Goal: Information Seeking & Learning: Learn about a topic

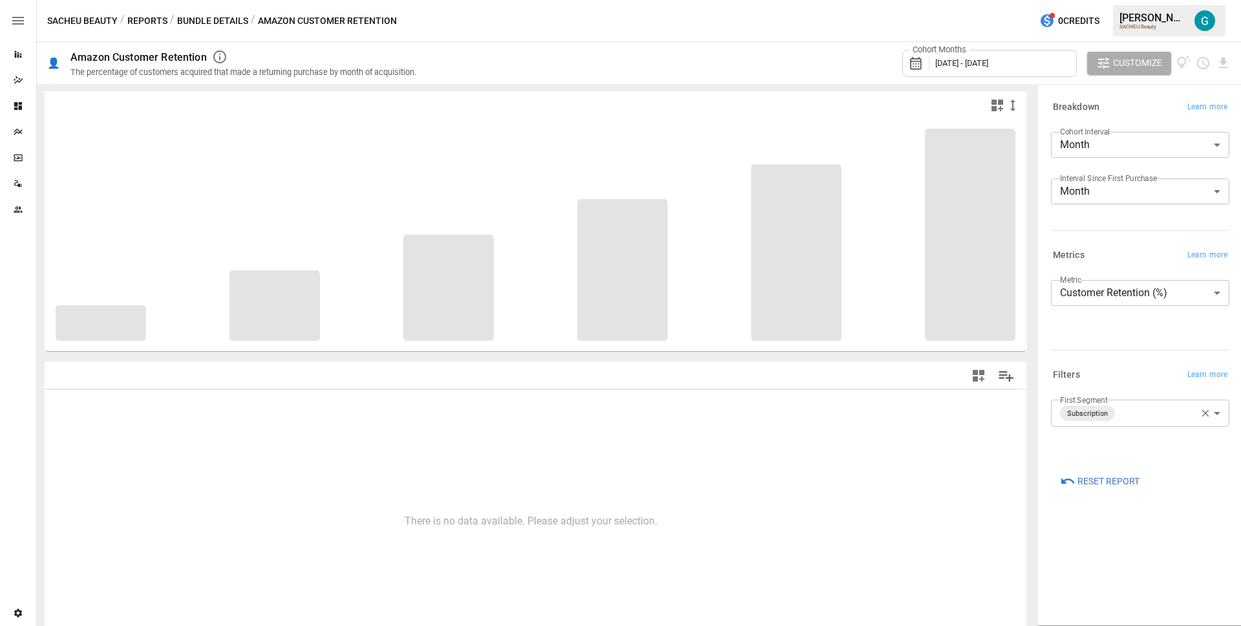
click at [156, 21] on button "Reports" at bounding box center [147, 21] width 40 height 16
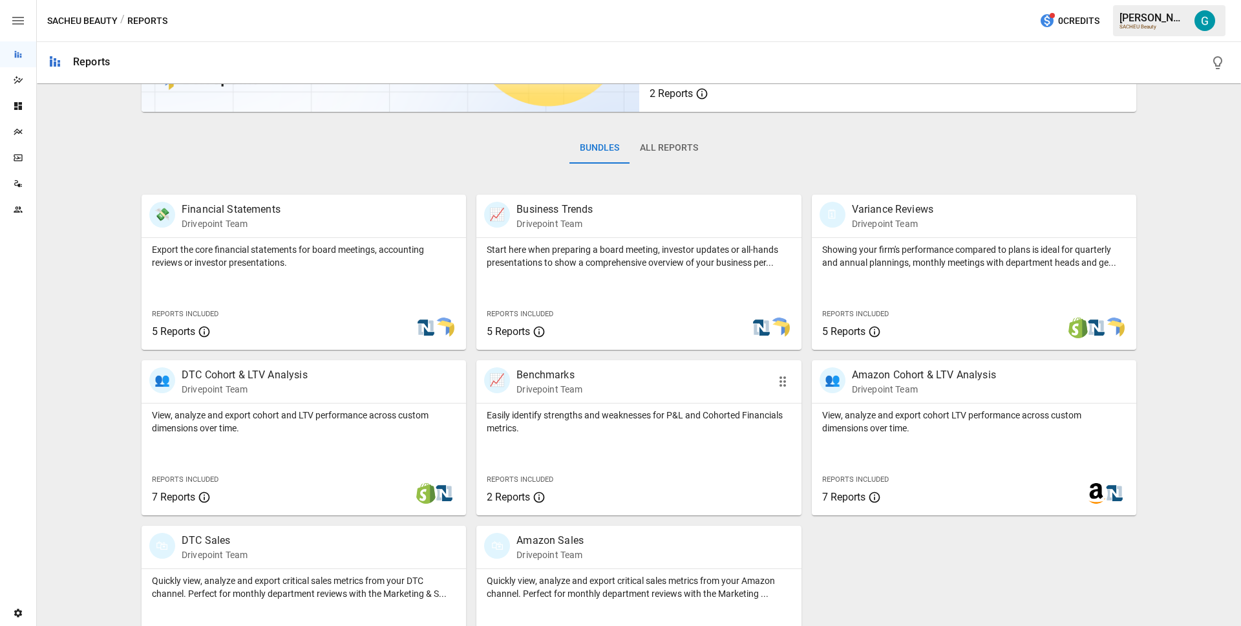
scroll to position [211, 0]
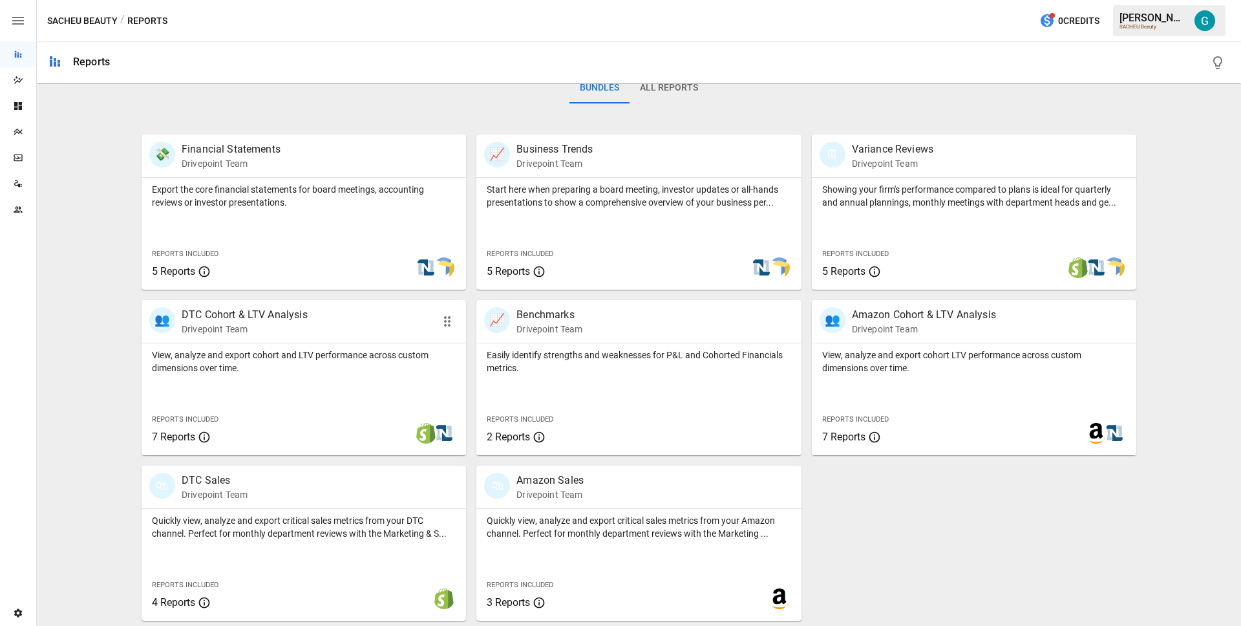
click at [388, 368] on p "View, analyze and export cohort and LTV performance across custom dimensions ov…" at bounding box center [304, 361] width 304 height 26
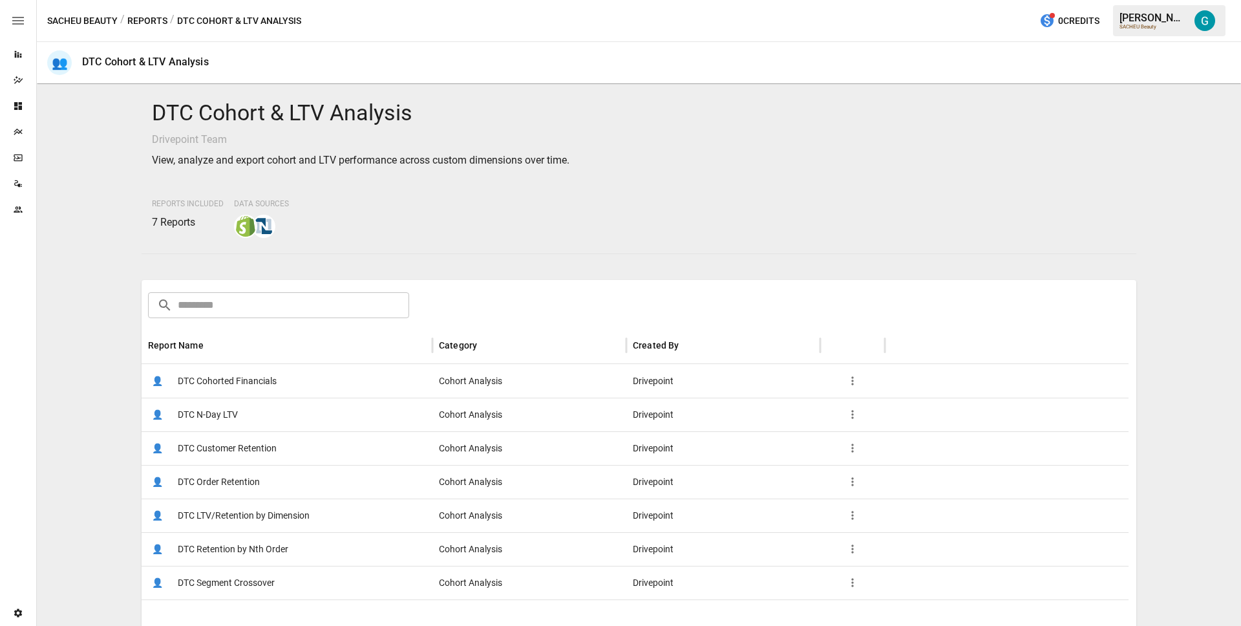
click at [268, 442] on span "DTC Customer Retention" at bounding box center [227, 448] width 99 height 33
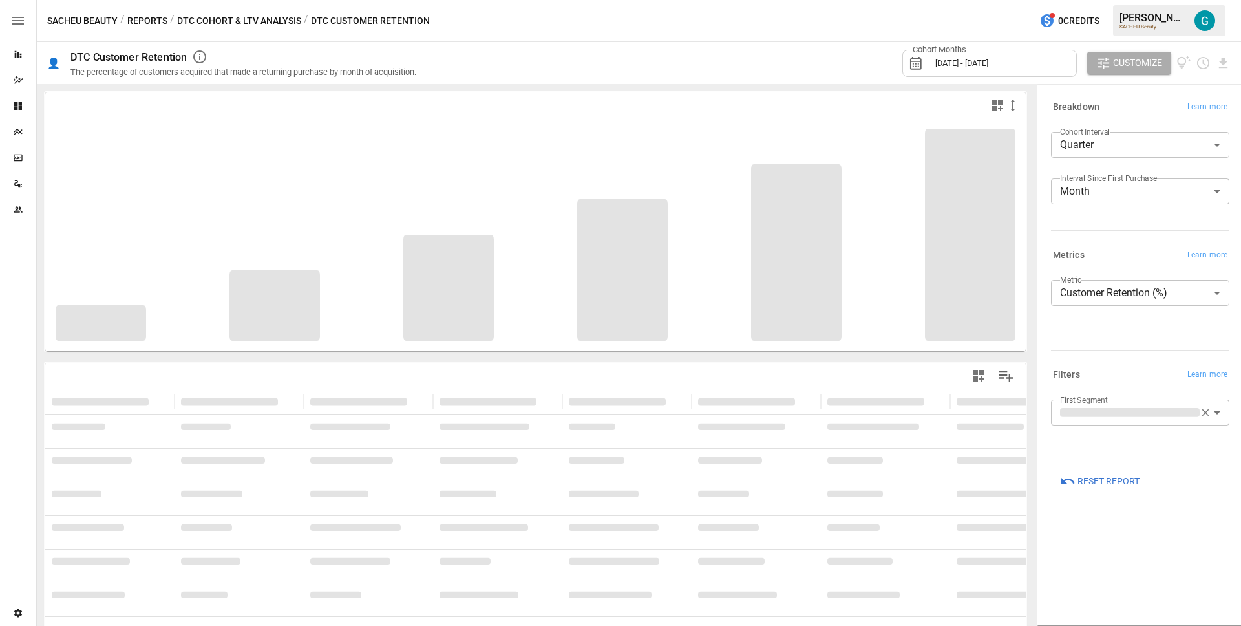
click at [1135, 0] on body "**********" at bounding box center [620, 0] width 1241 height 0
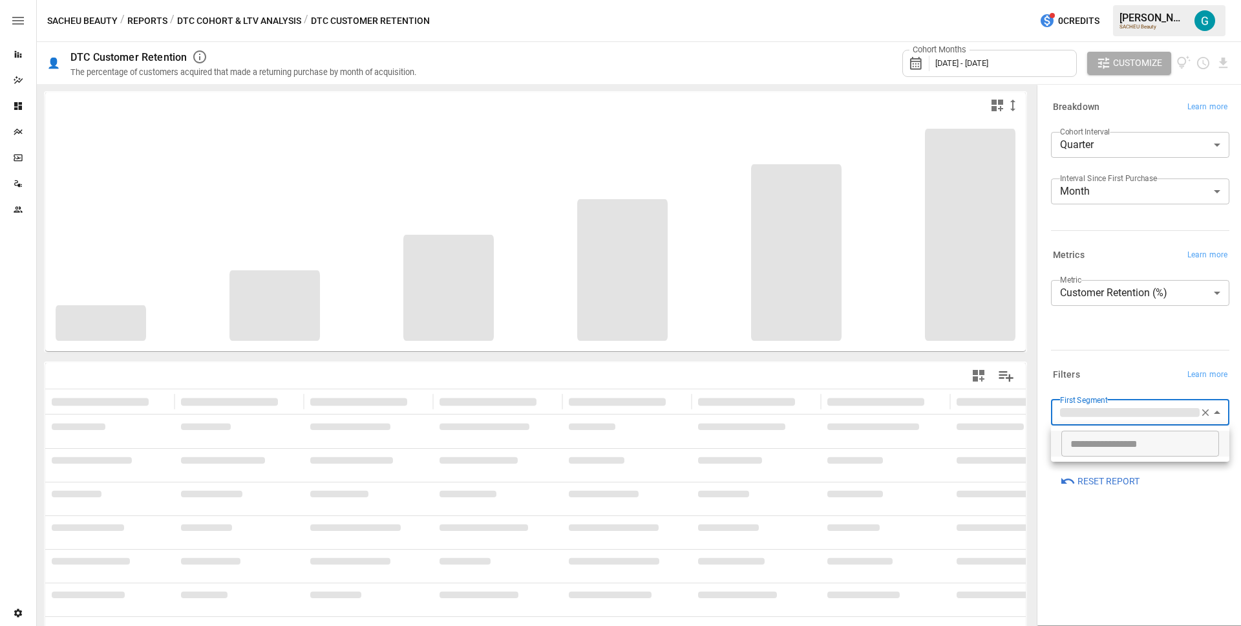
click at [1135, 354] on div at bounding box center [620, 313] width 1241 height 626
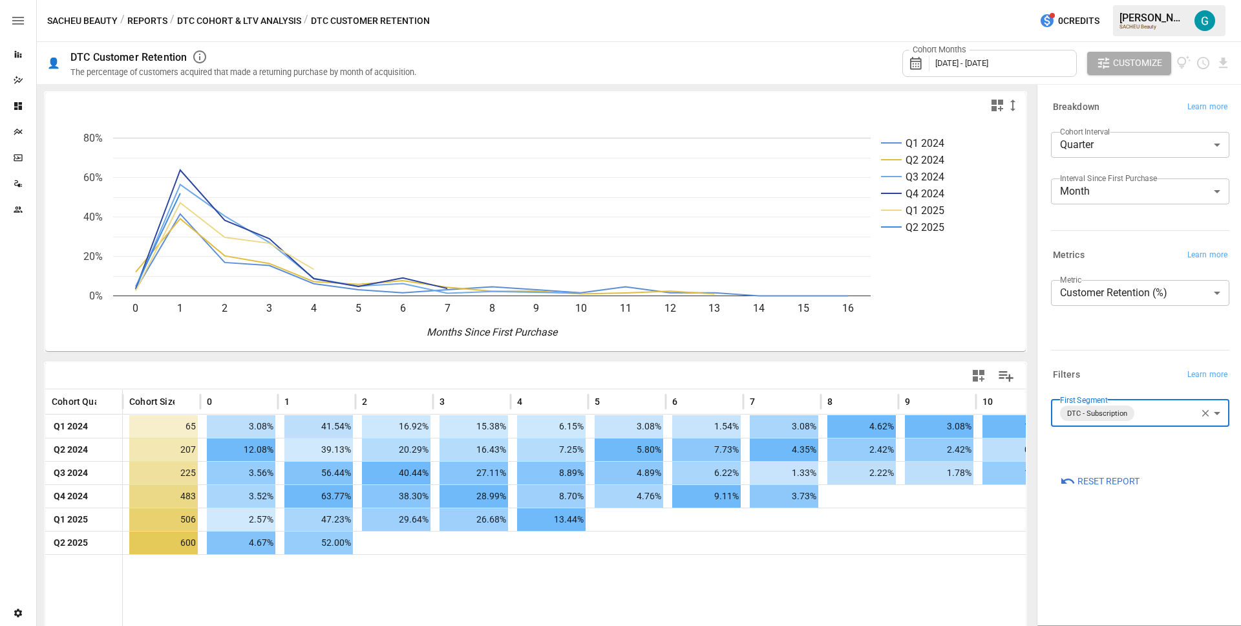
click at [1142, 0] on body "Reports Dazzler Studio Dashboards Plans SmartModel ™ Data Sources Team Settings…" at bounding box center [620, 0] width 1241 height 0
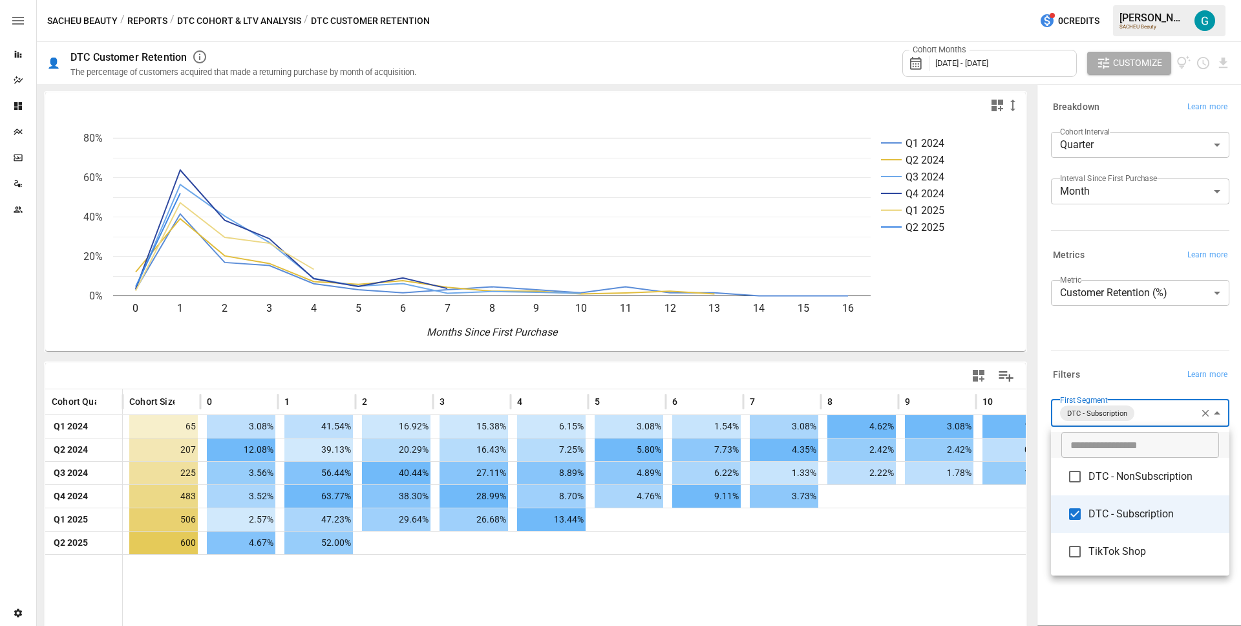
click at [1127, 552] on span "TikTok Shop" at bounding box center [1154, 552] width 131 height 16
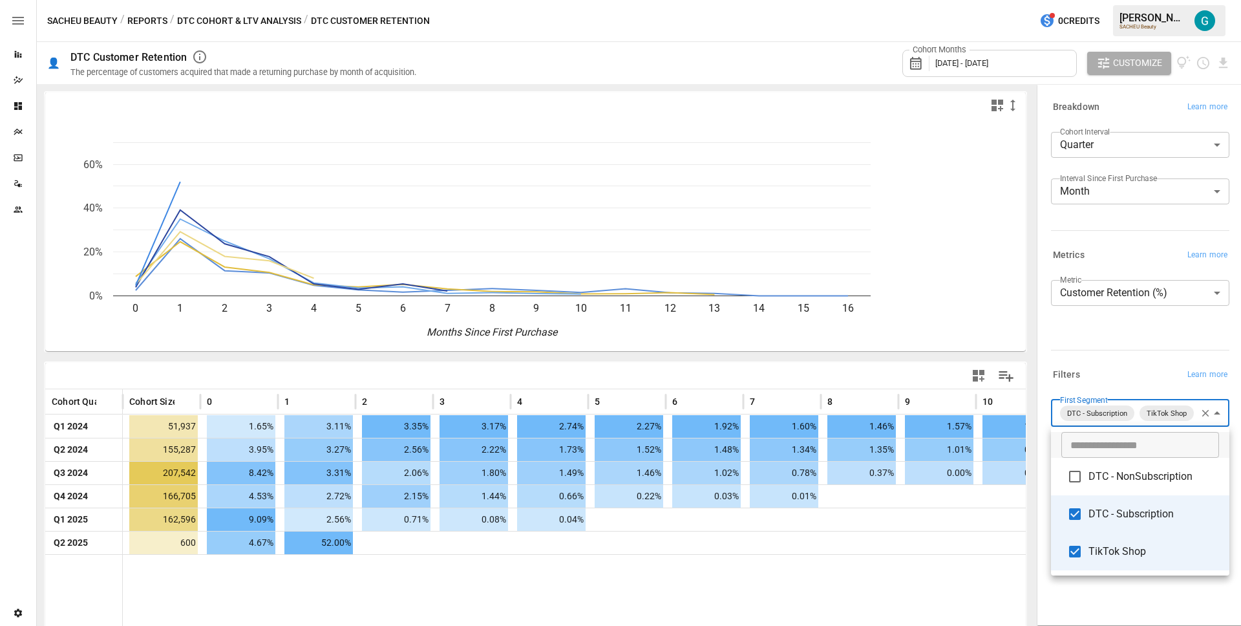
click at [1131, 475] on span "DTC - NonSubscription" at bounding box center [1154, 477] width 131 height 16
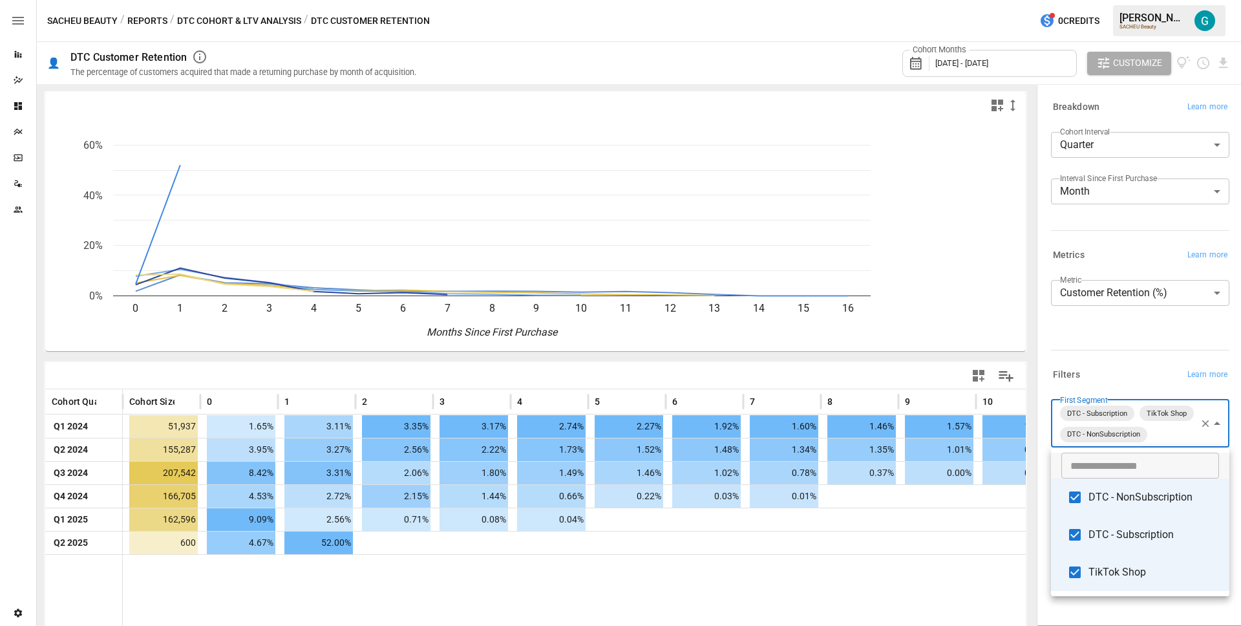
click at [1131, 517] on li "DTC - Subscription" at bounding box center [1140, 534] width 178 height 37
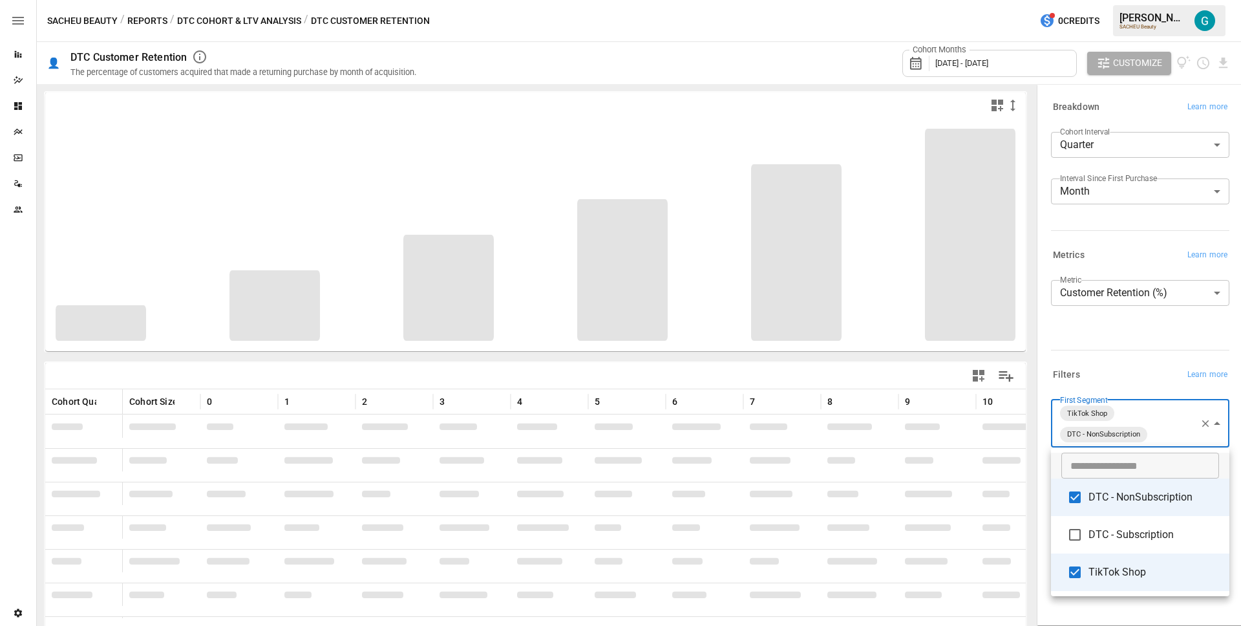
click at [1129, 566] on span "TikTok Shop" at bounding box center [1154, 572] width 131 height 16
type input "**********"
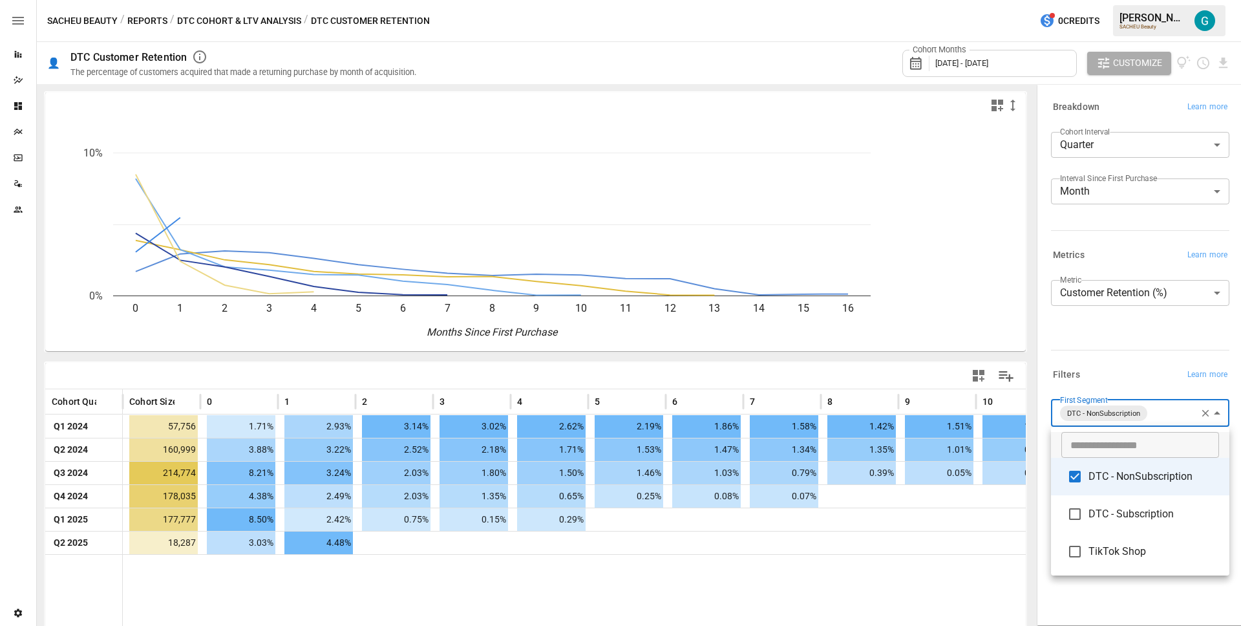
click at [1102, 364] on div at bounding box center [620, 313] width 1241 height 626
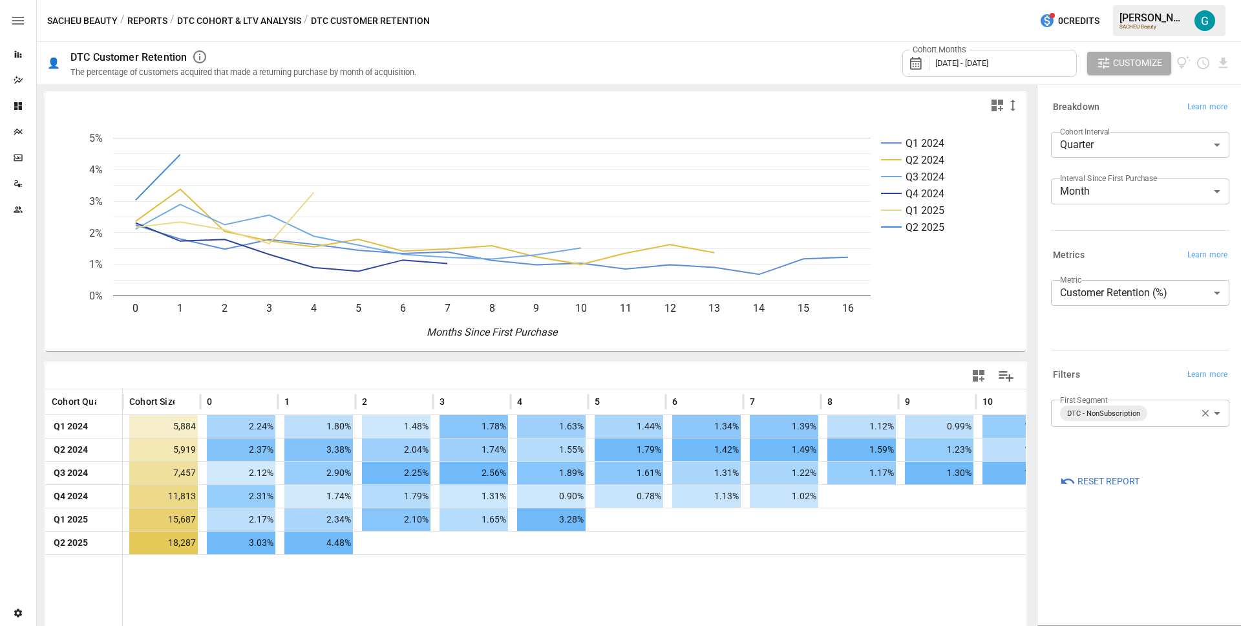
click at [1085, 310] on div "**********" at bounding box center [1140, 298] width 178 height 36
click at [1084, 356] on div "**********" at bounding box center [1138, 301] width 184 height 120
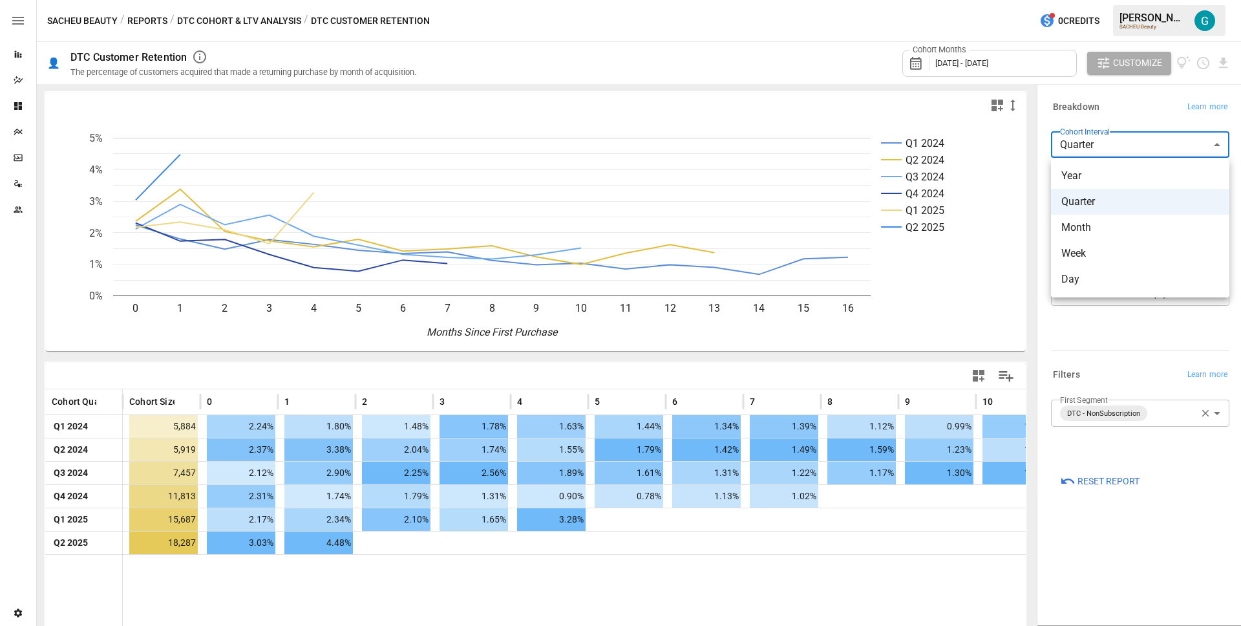
click at [1105, 0] on body "Reports Dazzler Studio Dashboards Plans SmartModel ™ Data Sources Team Settings…" at bounding box center [620, 0] width 1241 height 0
click at [1104, 166] on li "Year" at bounding box center [1140, 176] width 178 height 26
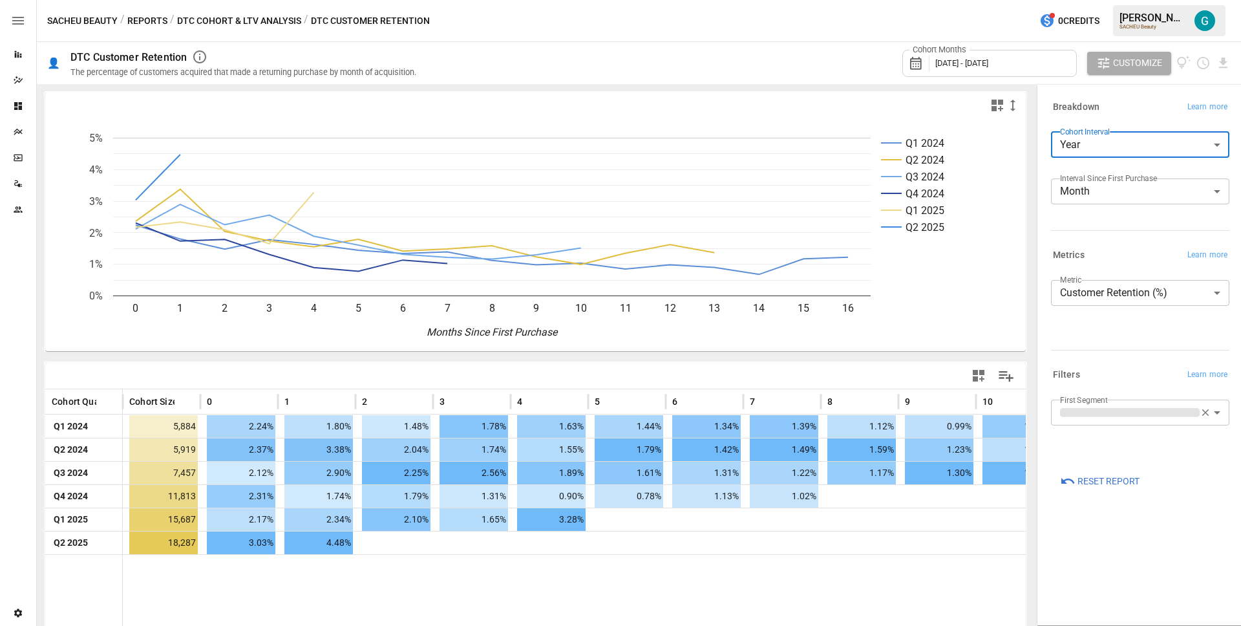
click at [1124, 114] on div "Breakdown Learn more" at bounding box center [1140, 107] width 178 height 18
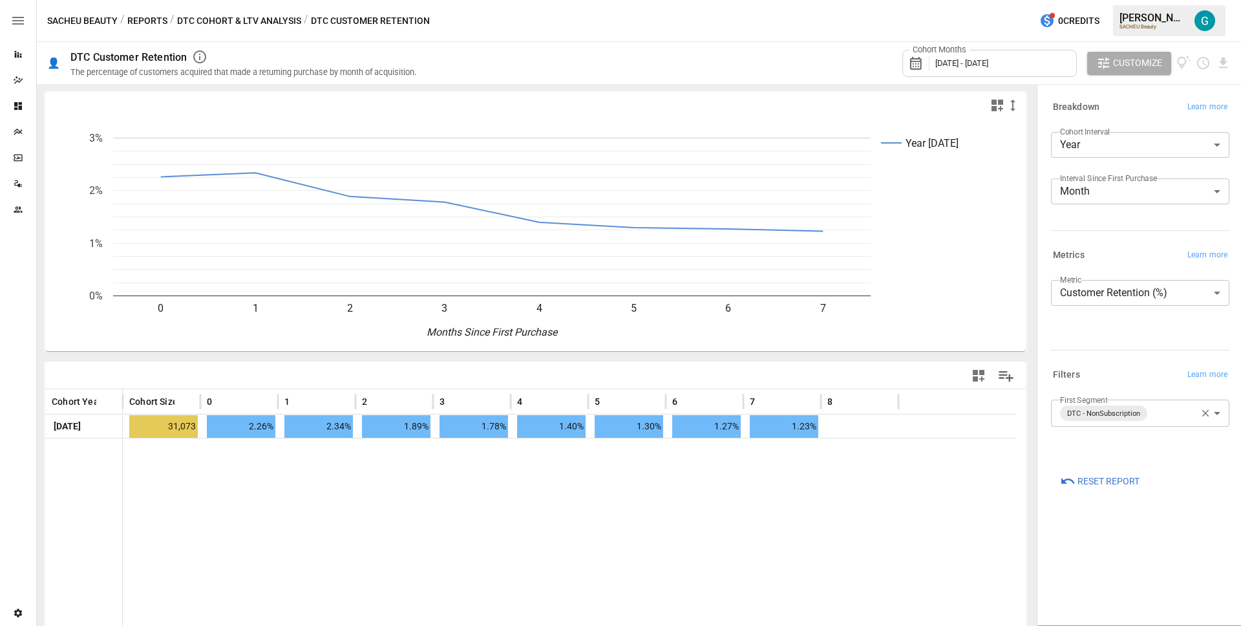
click at [1124, 480] on span "Reset Report" at bounding box center [1109, 481] width 62 height 16
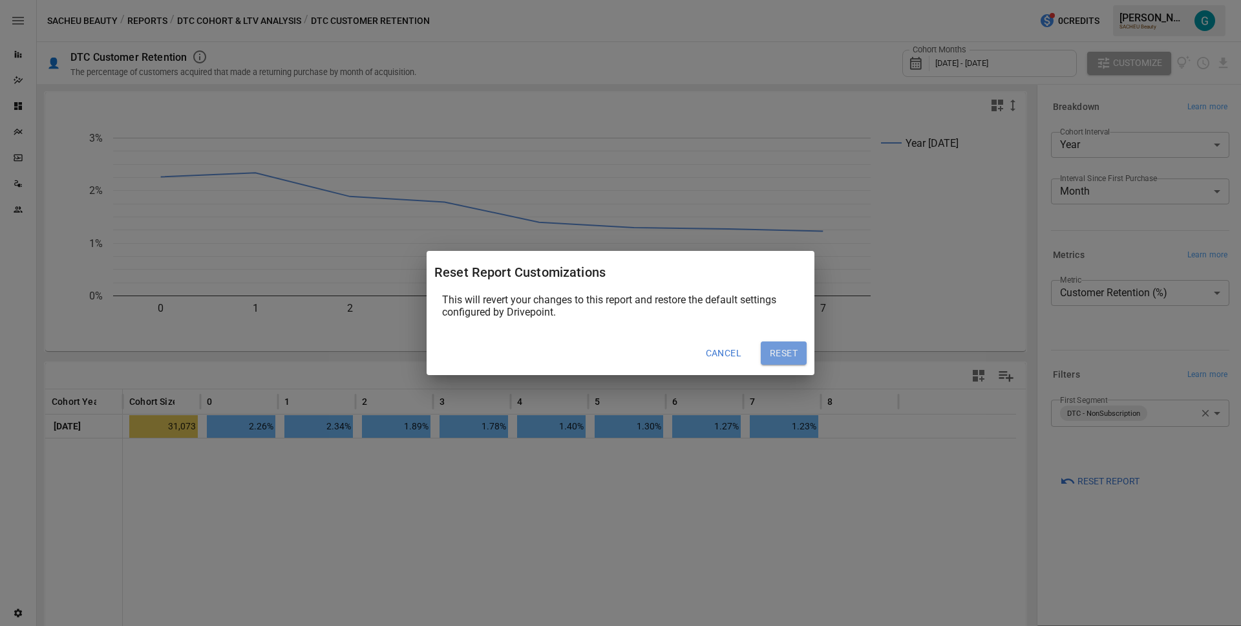
click at [782, 351] on button "Reset" at bounding box center [784, 352] width 46 height 23
type input "*****"
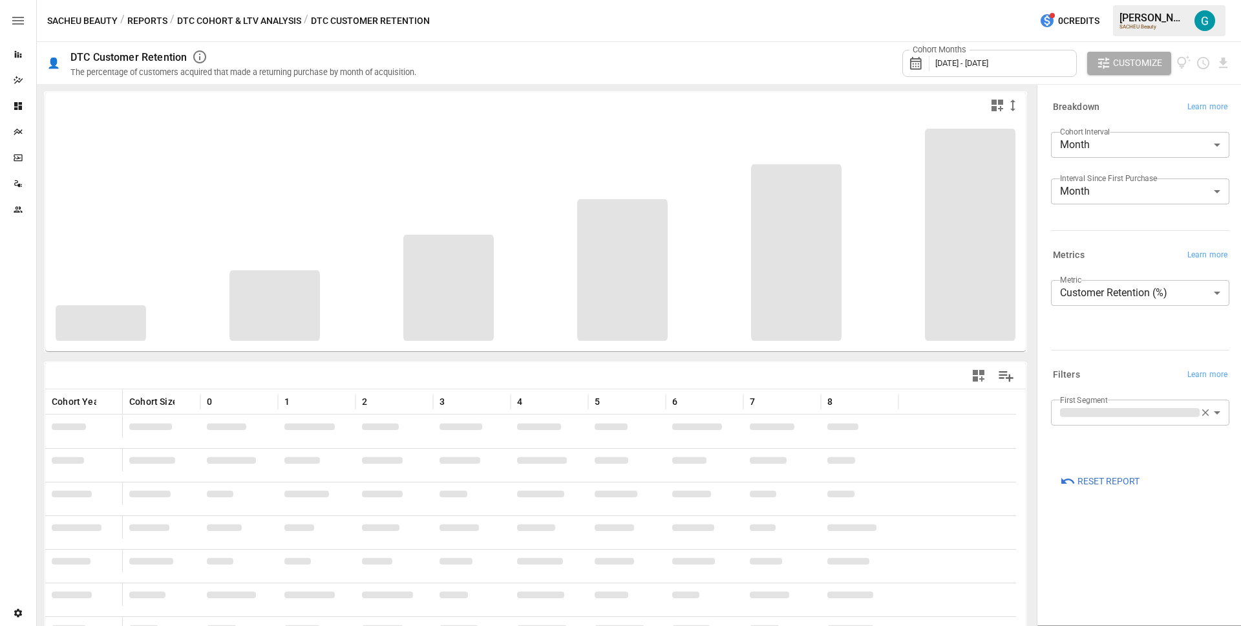
click at [1108, 368] on div "Filters Learn more" at bounding box center [1140, 375] width 178 height 18
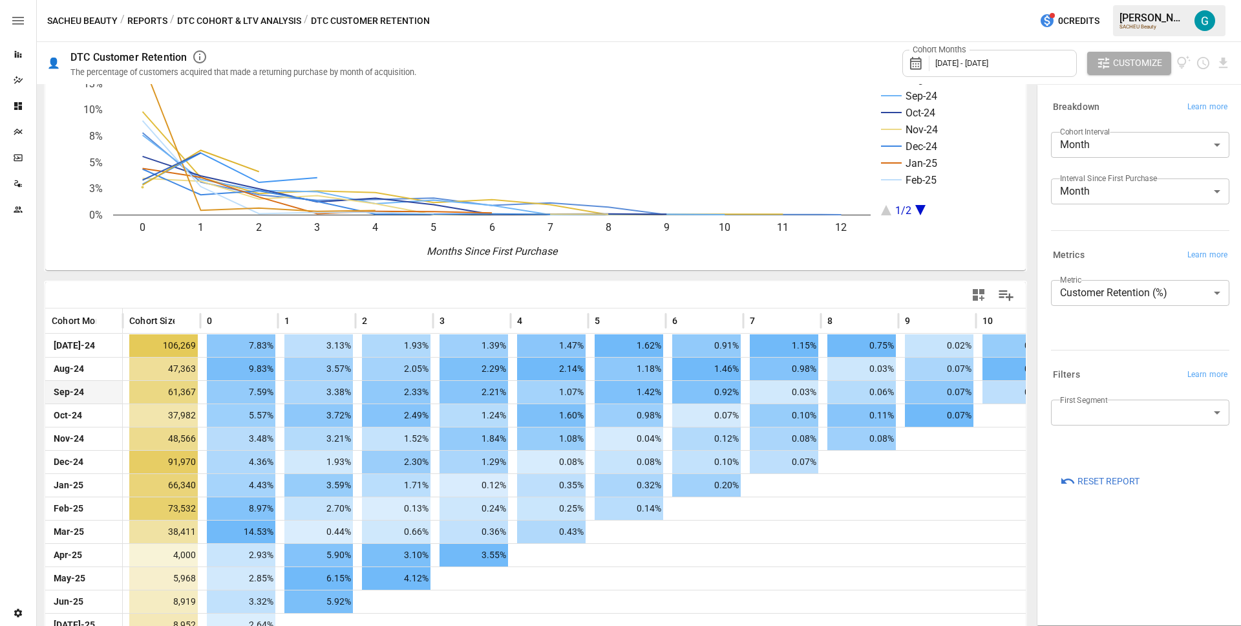
scroll to position [109, 0]
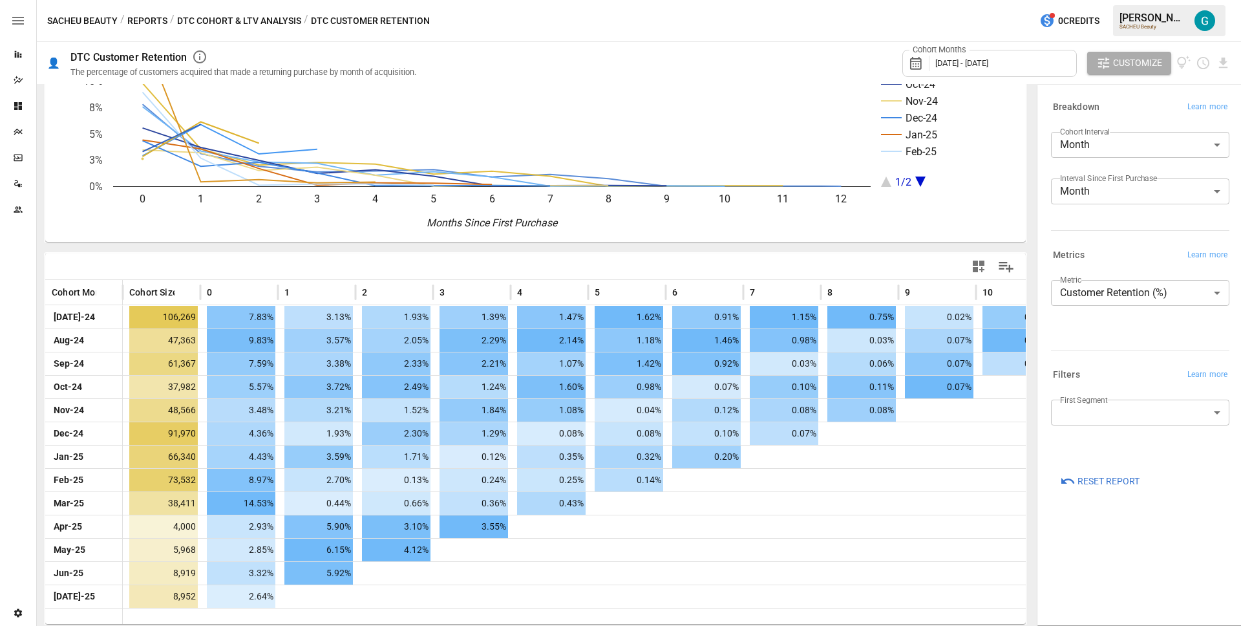
click at [133, 16] on button "Reports" at bounding box center [147, 21] width 40 height 16
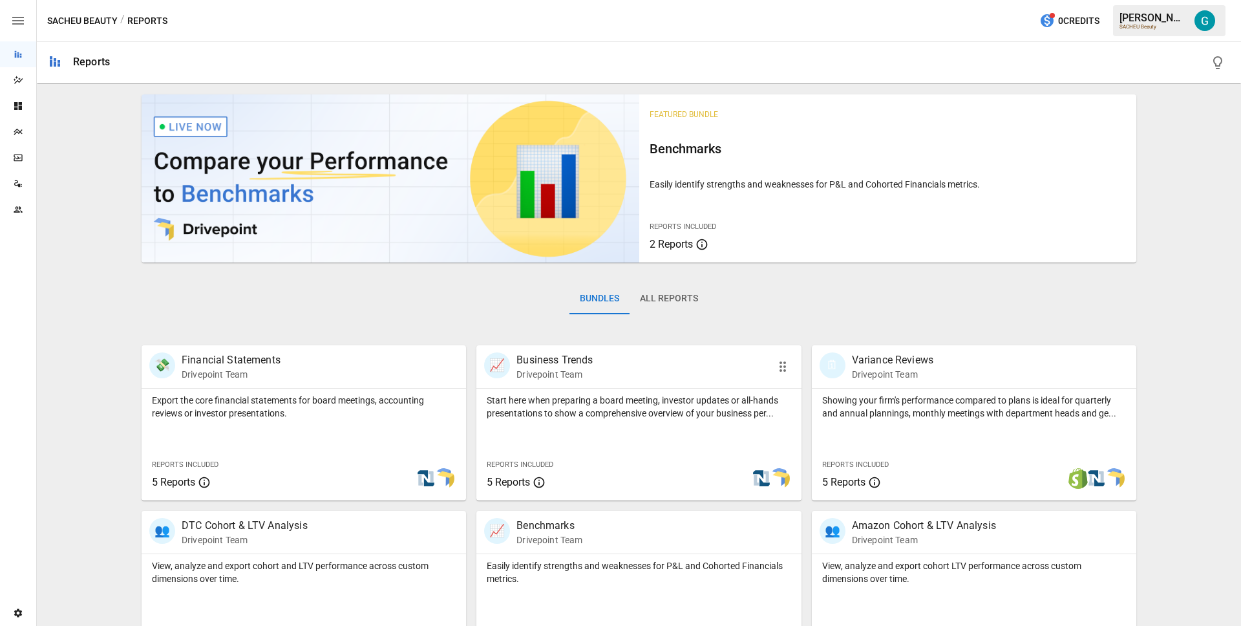
scroll to position [211, 0]
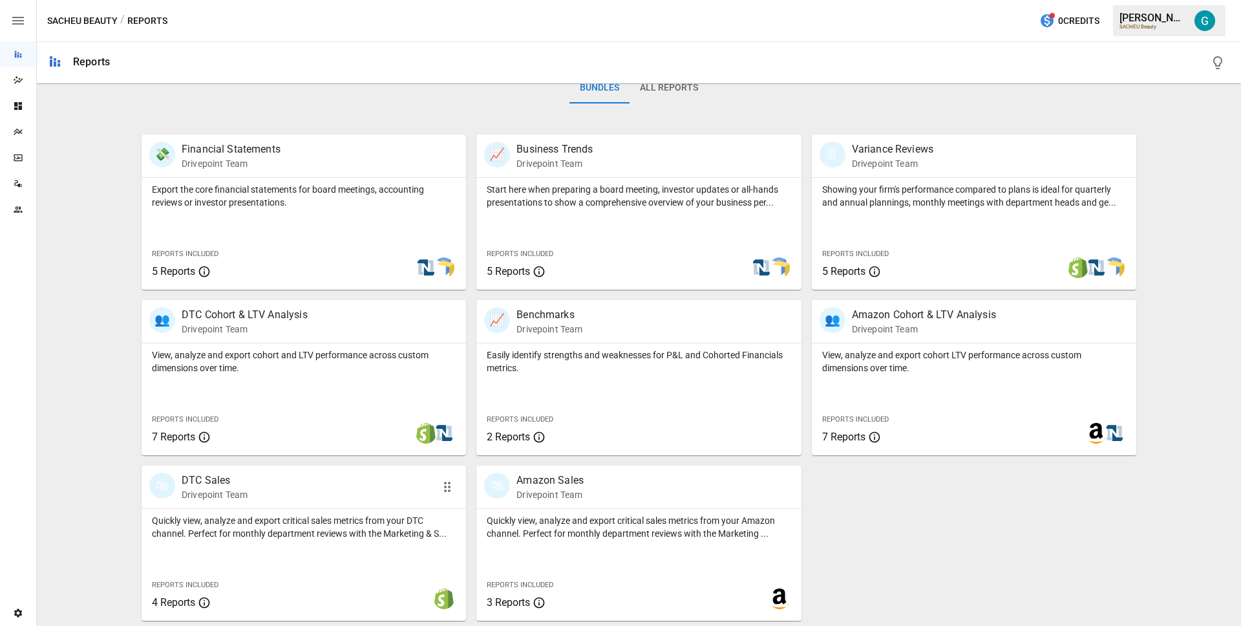
click at [251, 503] on div "🛍 DTC Sales Drivepoint Team" at bounding box center [304, 486] width 325 height 43
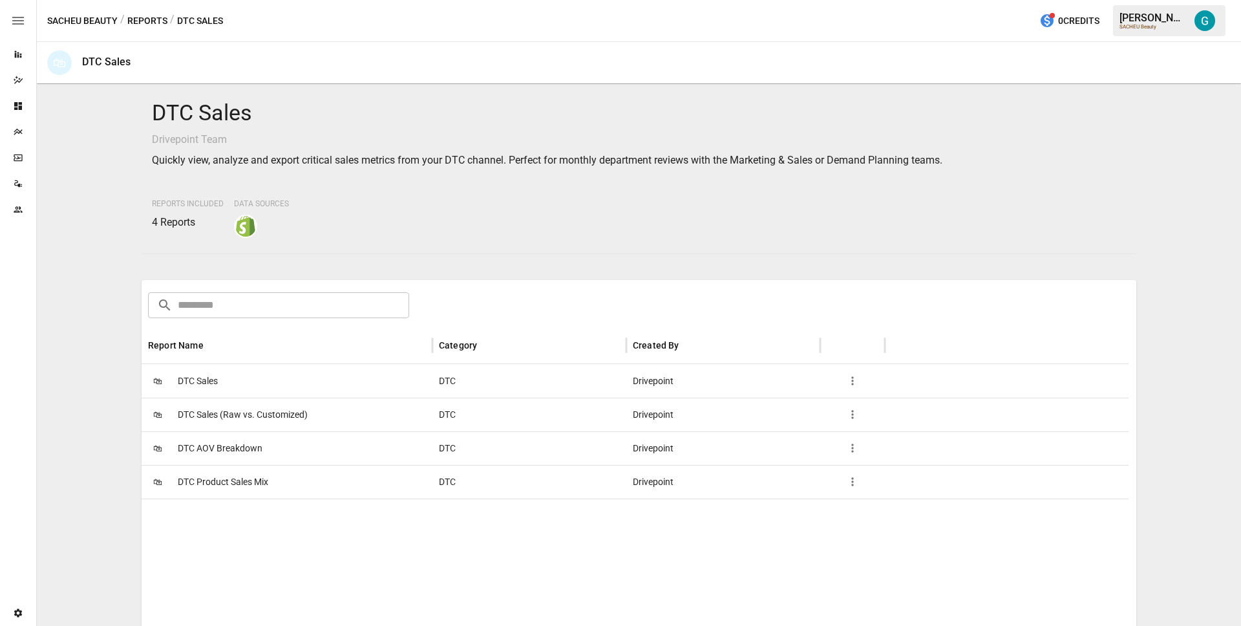
click at [239, 455] on span "DTC AOV Breakdown" at bounding box center [220, 448] width 85 height 33
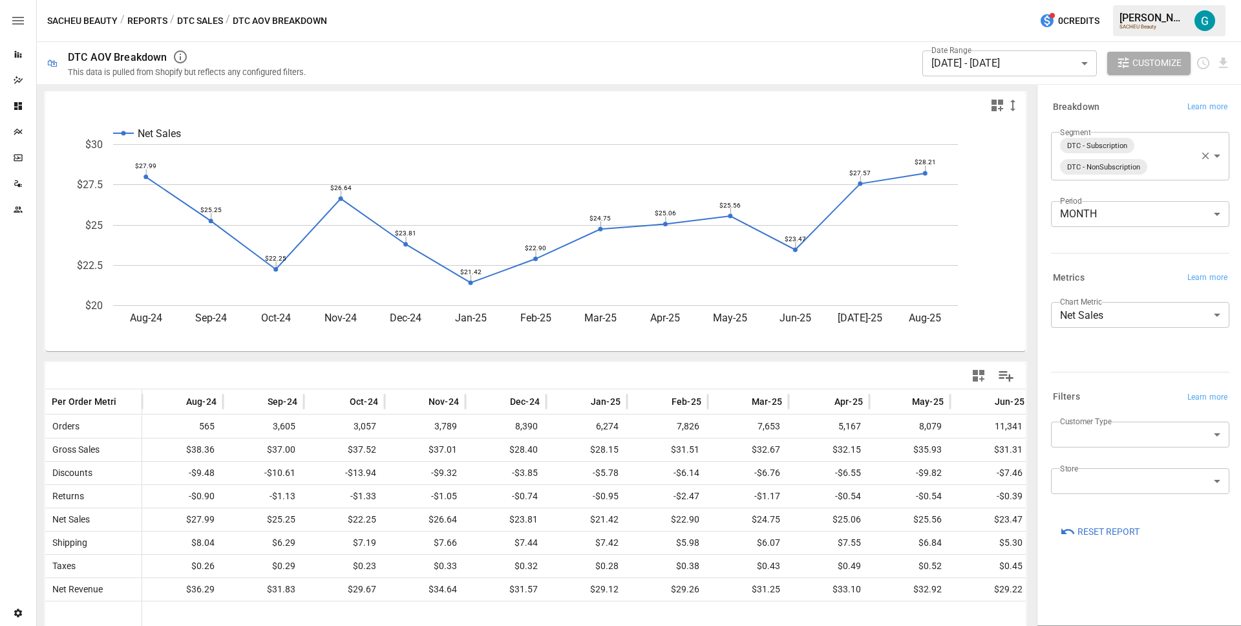
click at [1124, 278] on div "Metrics Learn more" at bounding box center [1140, 278] width 178 height 18
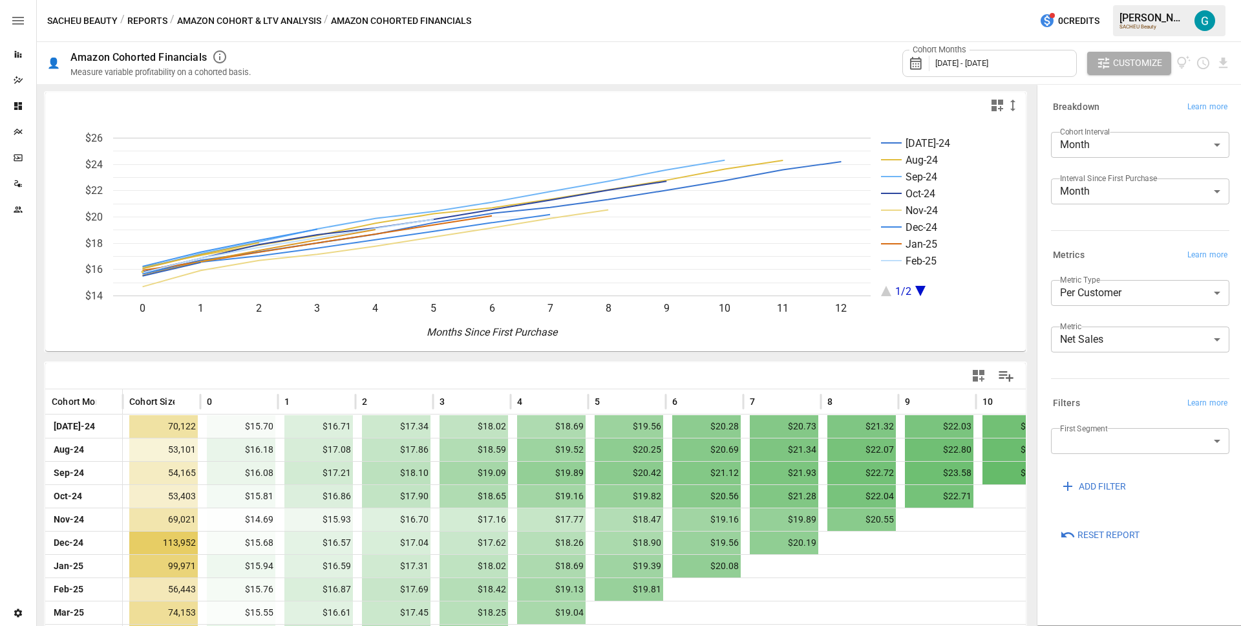
click at [1107, 0] on body "Reports Dazzler Studio Dashboards Plans SmartModel ™ Data Sources Team Settings…" at bounding box center [620, 0] width 1241 height 0
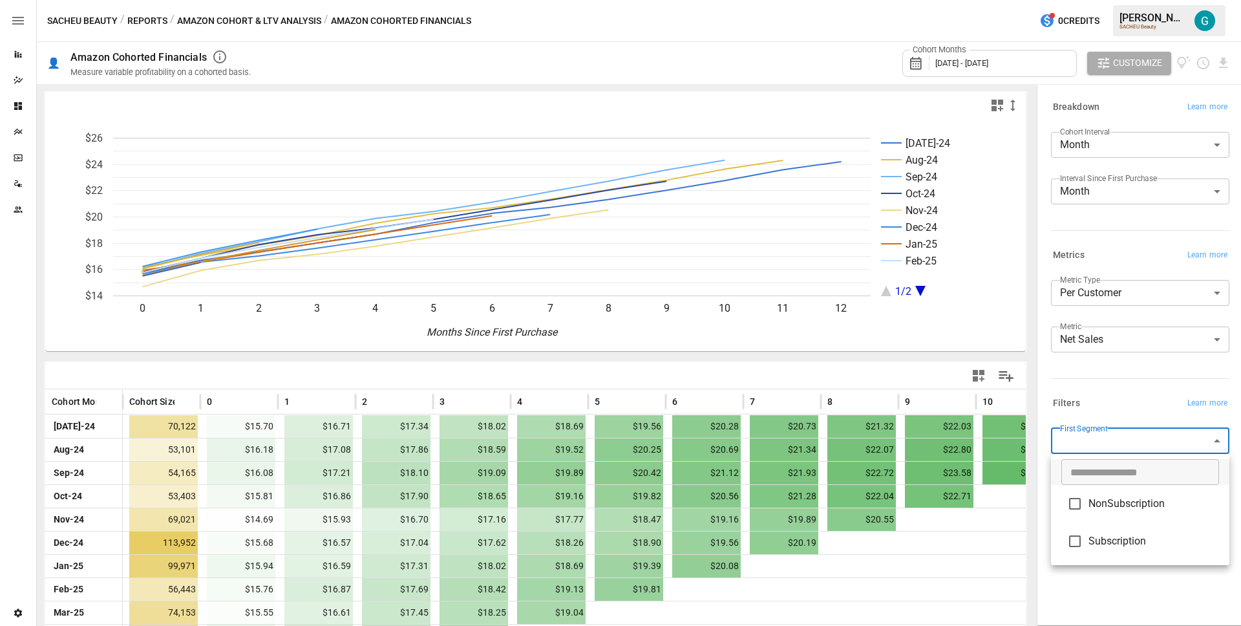
click at [1126, 514] on li "NonSubscription" at bounding box center [1140, 503] width 178 height 37
type input "**********"
click at [1124, 407] on div at bounding box center [620, 313] width 1241 height 626
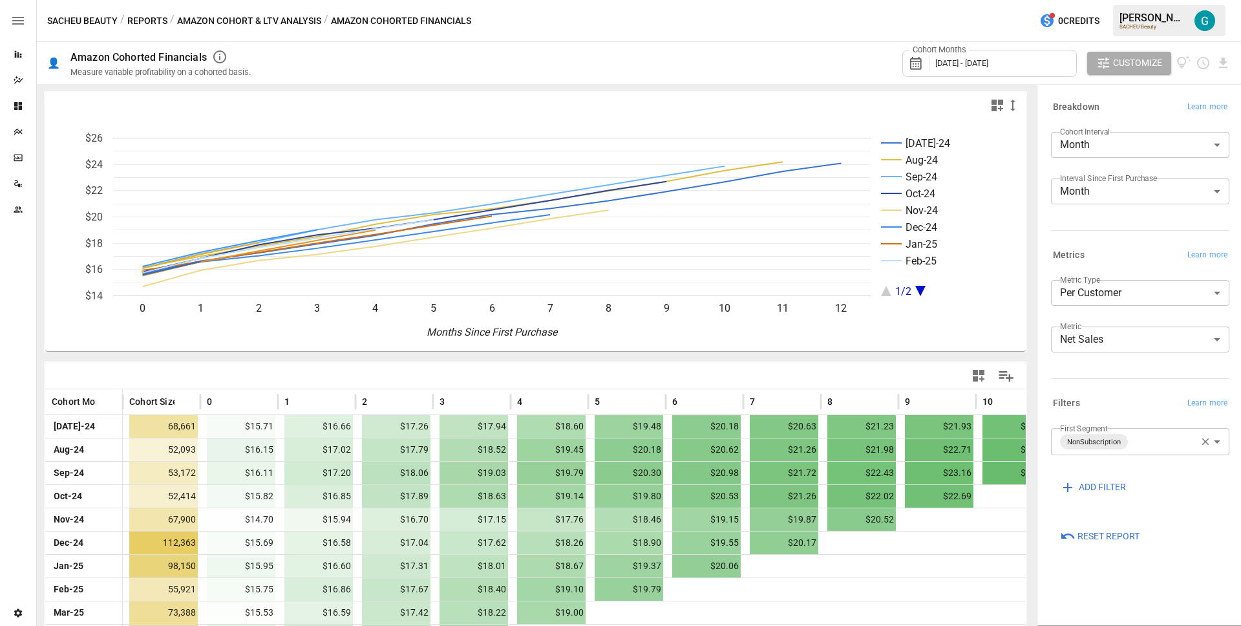
click at [151, 27] on button "Reports" at bounding box center [147, 21] width 40 height 16
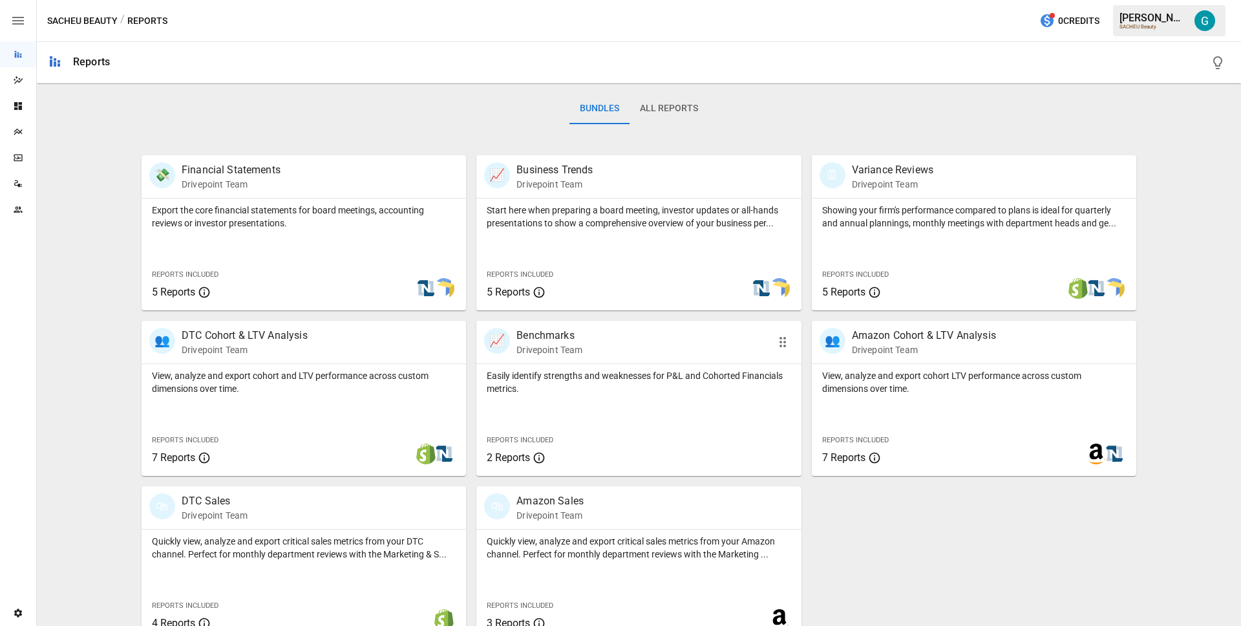
scroll to position [180, 0]
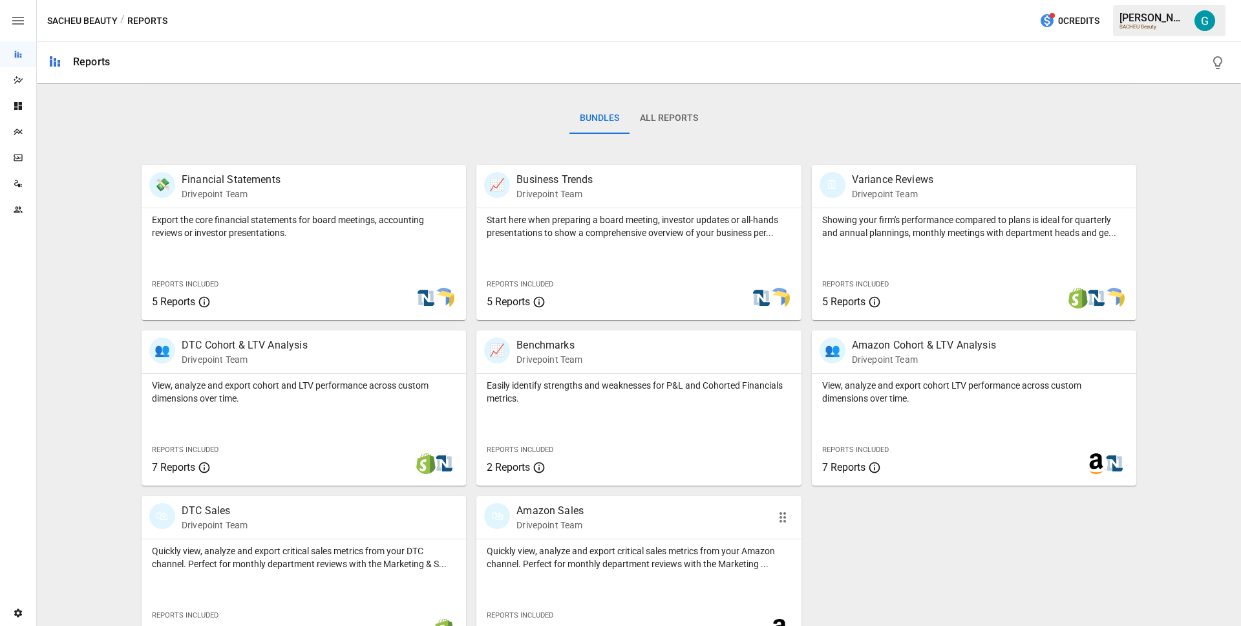
click at [588, 538] on div "🛍 Amazon Sales Drivepoint Team" at bounding box center [638, 517] width 325 height 43
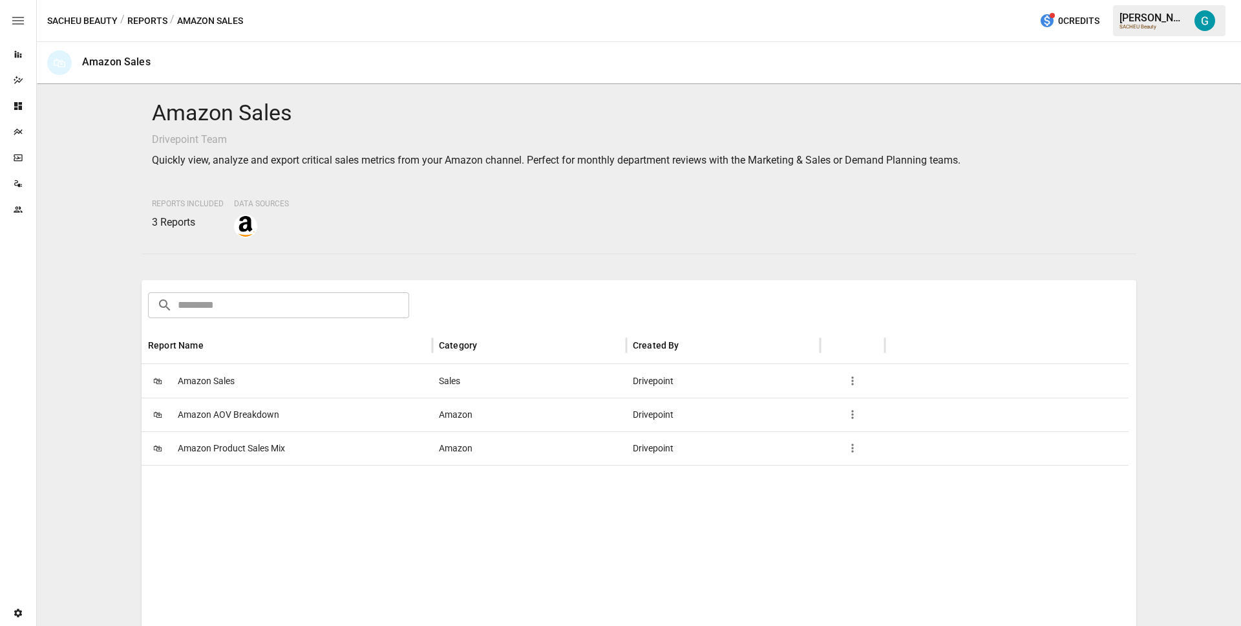
click at [235, 409] on span "Amazon AOV Breakdown" at bounding box center [228, 414] width 101 height 33
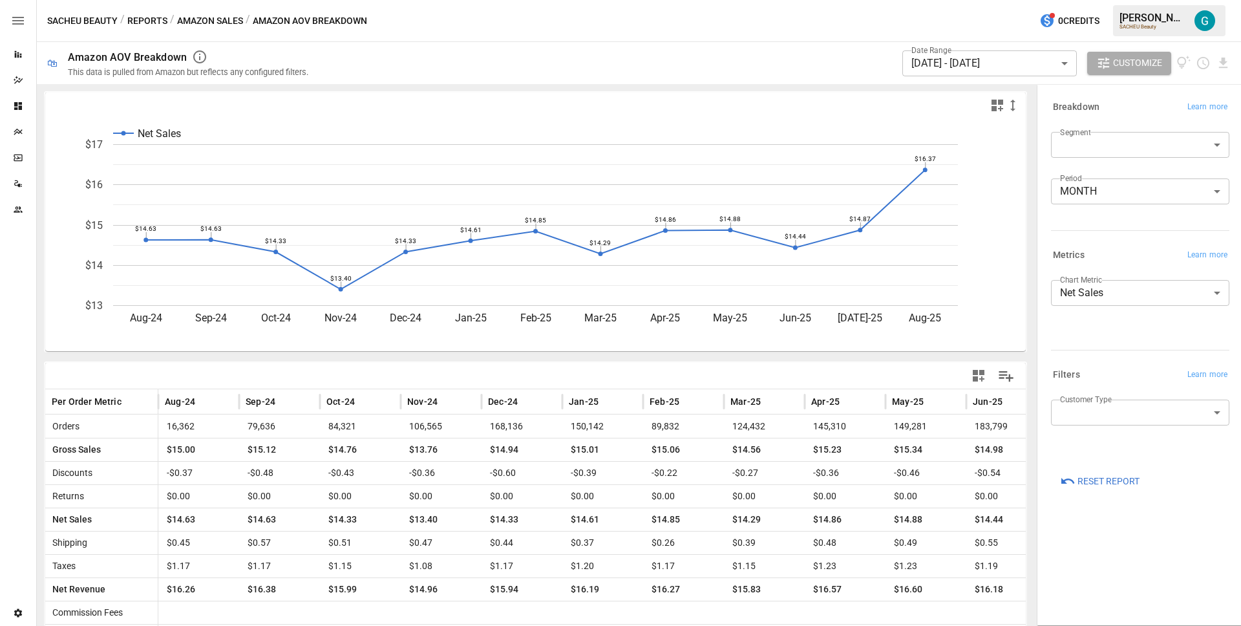
click at [1112, 253] on div "Metrics Learn more" at bounding box center [1140, 255] width 178 height 18
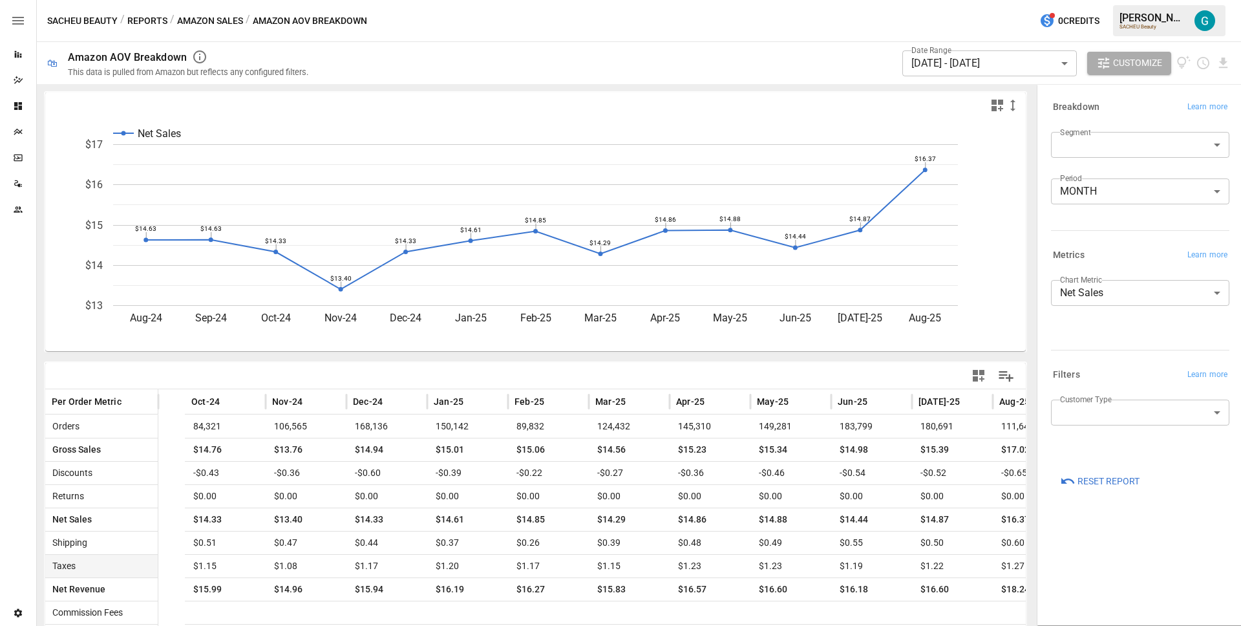
scroll to position [0, 193]
